Goal: Find contact information: Find contact information

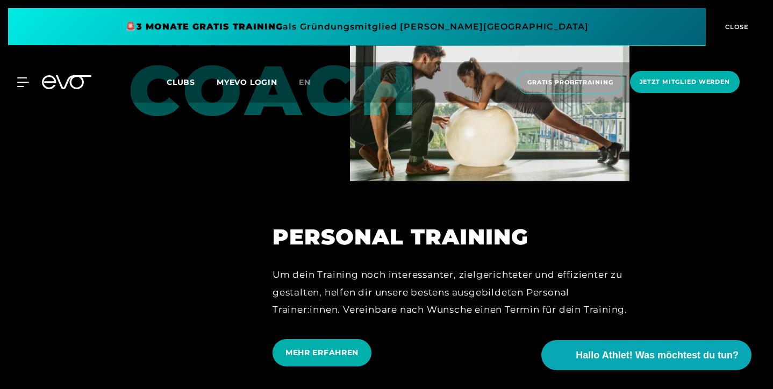
scroll to position [2452, 0]
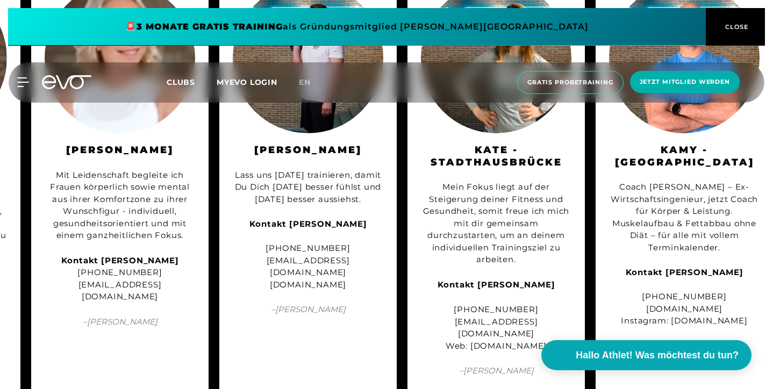
scroll to position [2157, 0]
drag, startPoint x: 453, startPoint y: 314, endPoint x: 567, endPoint y: 313, distance: 113.4
click at [567, 311] on div "+49 151 64616842 fitundgesund@kateniedermayer.de Web: www.kateniedermayer.de" at bounding box center [496, 327] width 150 height 48
copy div "www.kateniedermayer.de"
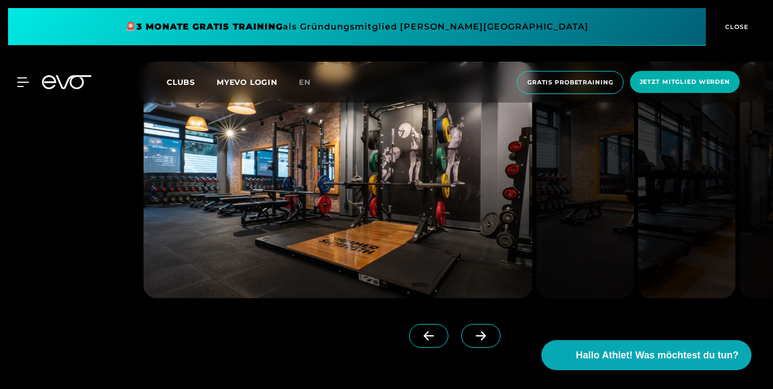
scroll to position [815, 0]
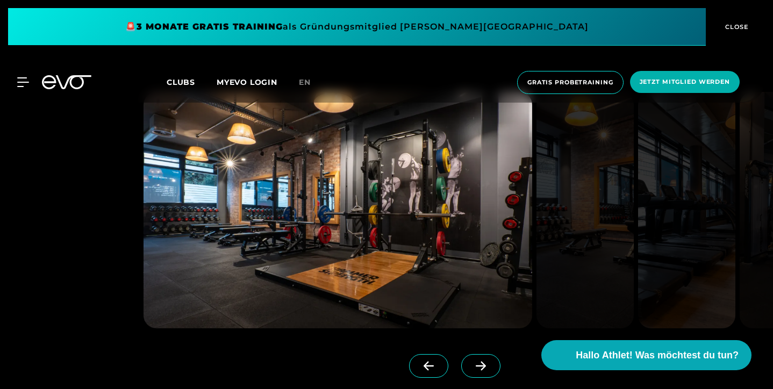
click at [479, 363] on icon at bounding box center [480, 366] width 19 height 10
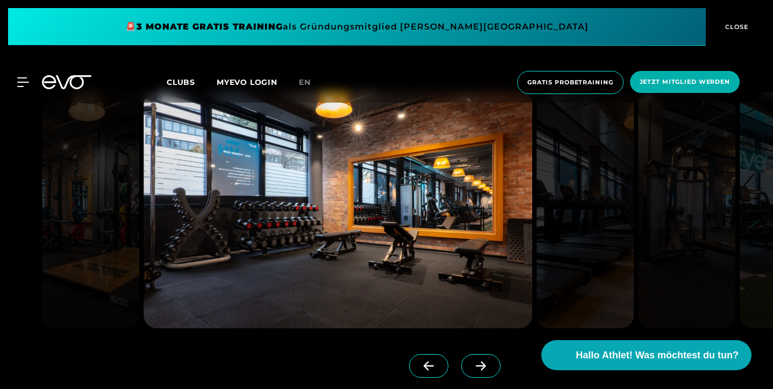
click at [479, 363] on icon at bounding box center [480, 366] width 19 height 10
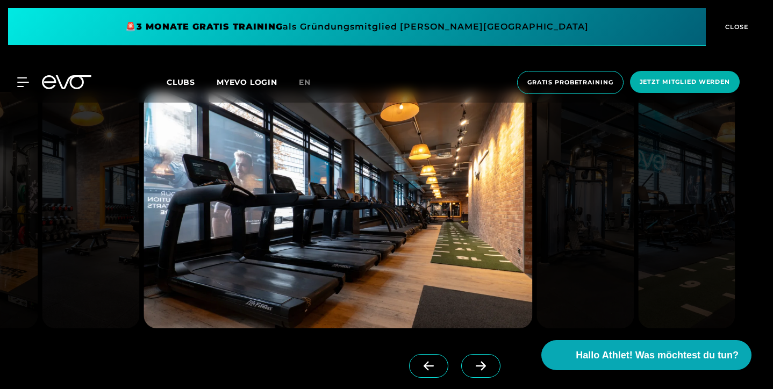
click at [479, 363] on icon at bounding box center [480, 366] width 19 height 10
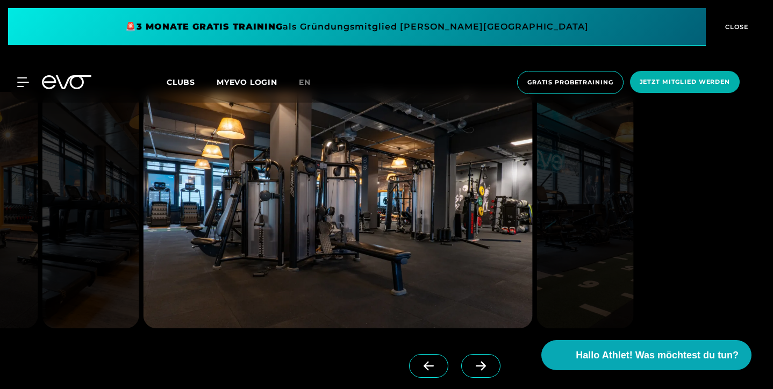
click at [479, 364] on icon at bounding box center [480, 366] width 19 height 10
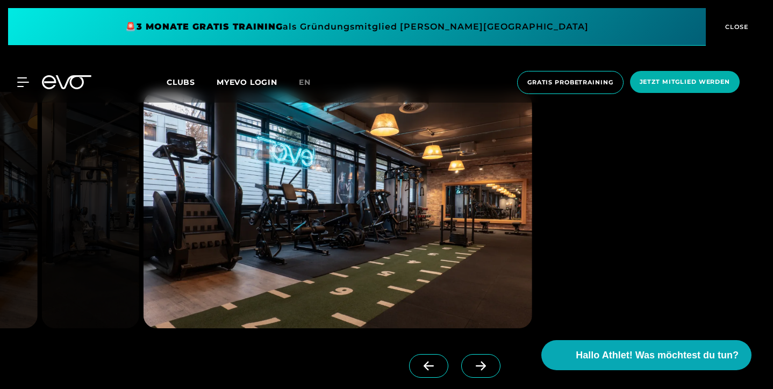
click at [479, 364] on icon at bounding box center [480, 366] width 19 height 10
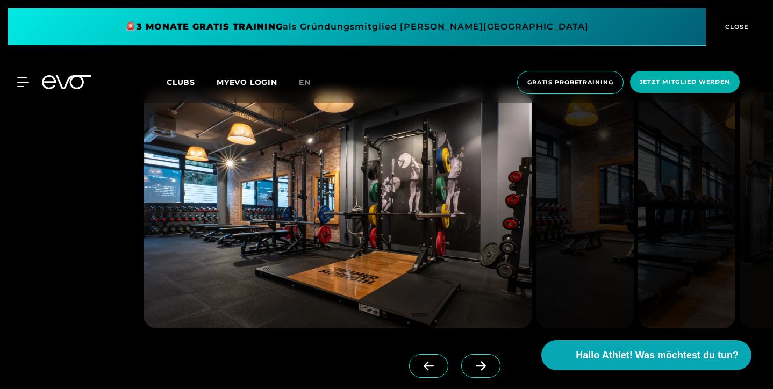
click at [479, 364] on icon at bounding box center [480, 366] width 19 height 10
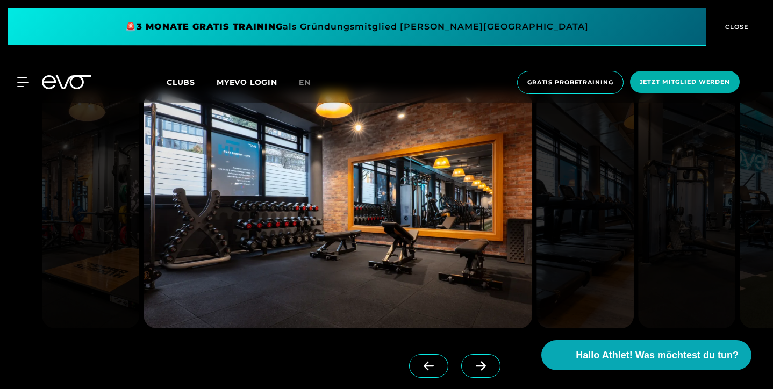
click at [479, 364] on icon at bounding box center [480, 366] width 19 height 10
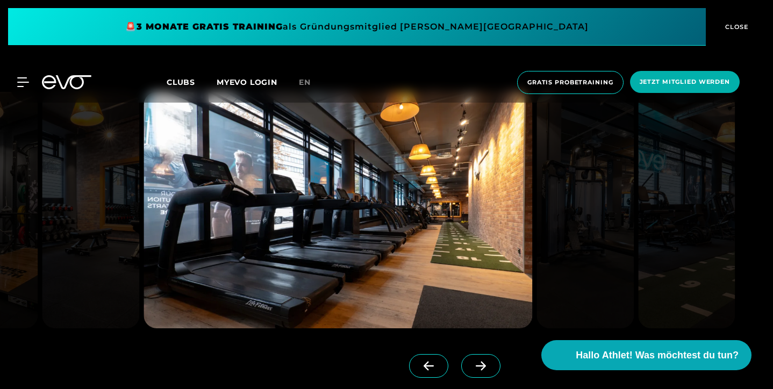
click at [479, 364] on icon at bounding box center [480, 366] width 19 height 10
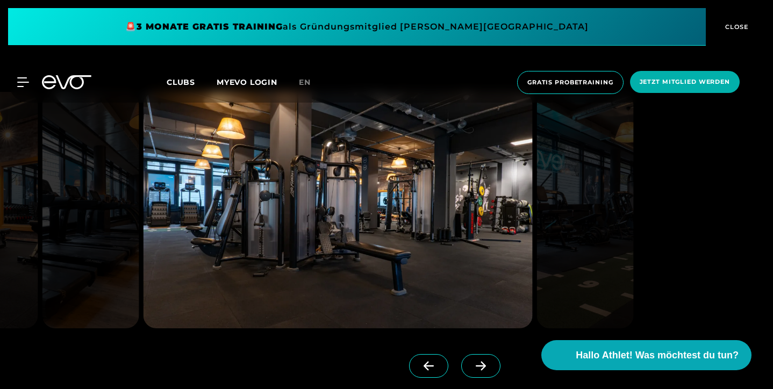
click at [479, 364] on icon at bounding box center [480, 366] width 19 height 10
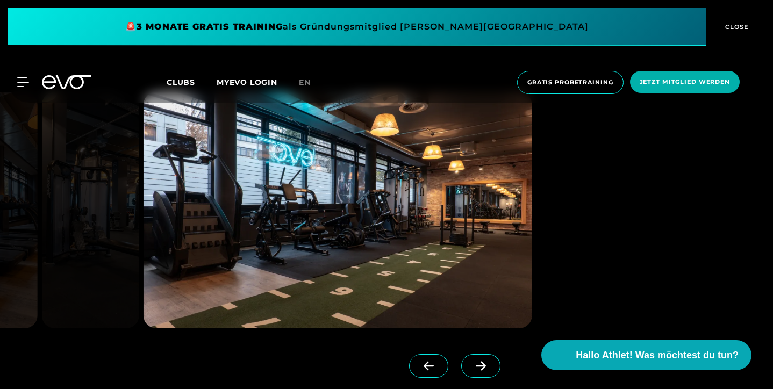
click at [479, 364] on icon at bounding box center [480, 366] width 19 height 10
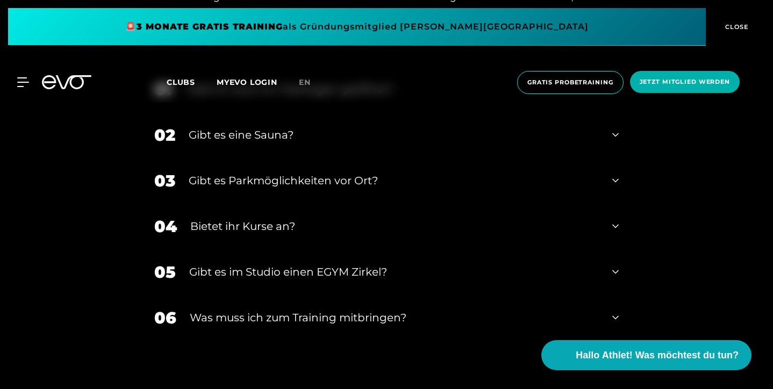
scroll to position [3693, 0]
click at [318, 263] on div "Gibt es im Studio einen EGYM Zirkel?" at bounding box center [393, 271] width 409 height 16
